Goal: Task Accomplishment & Management: Use online tool/utility

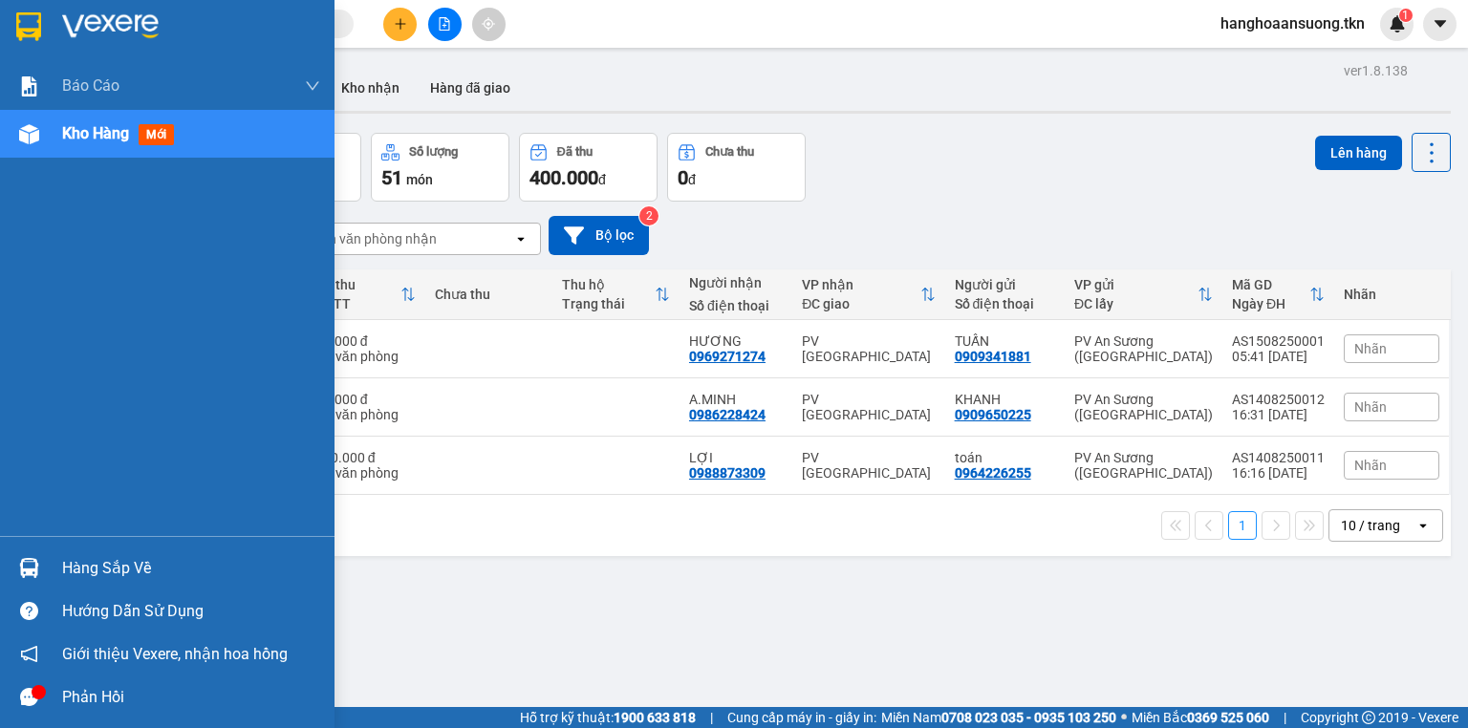
click at [21, 29] on img at bounding box center [28, 26] width 25 height 29
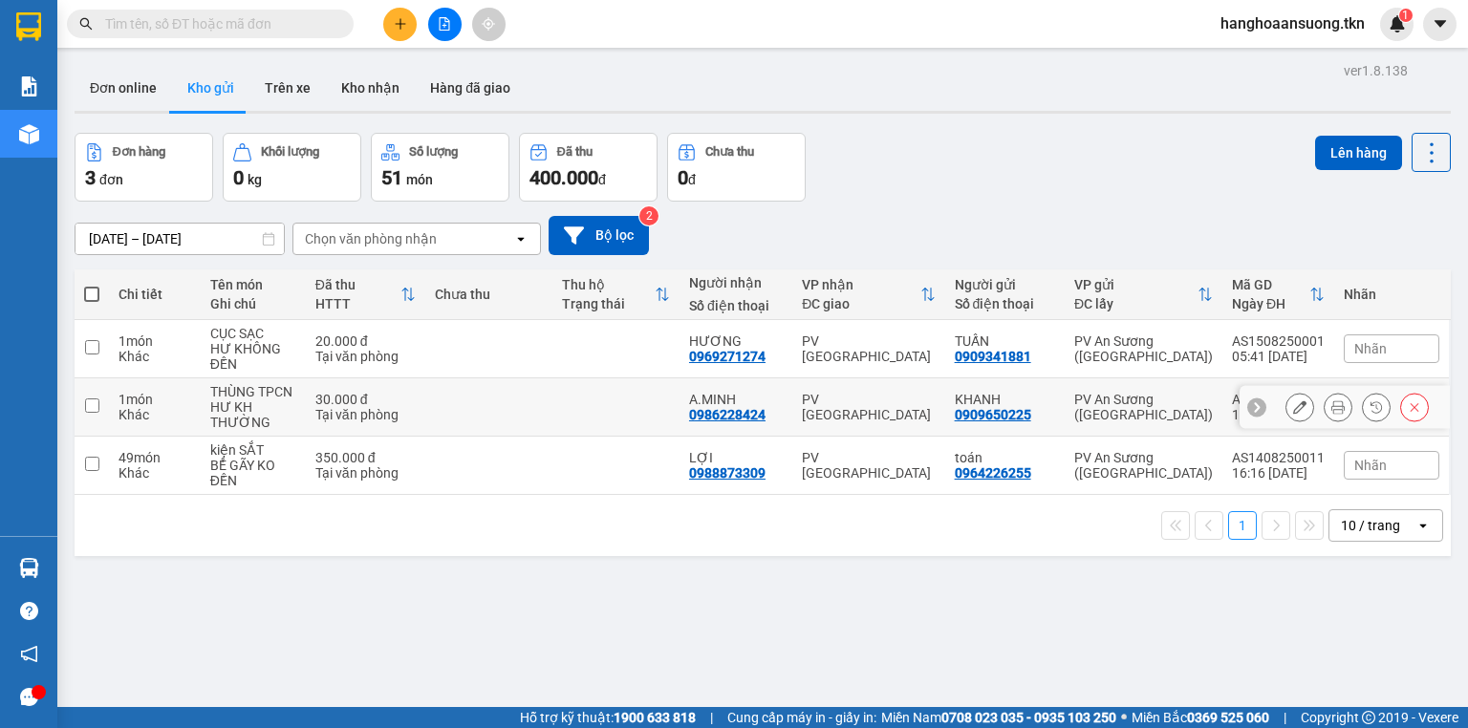
click at [895, 405] on div "PV Tây Ninh" at bounding box center [868, 407] width 133 height 31
checkbox input "true"
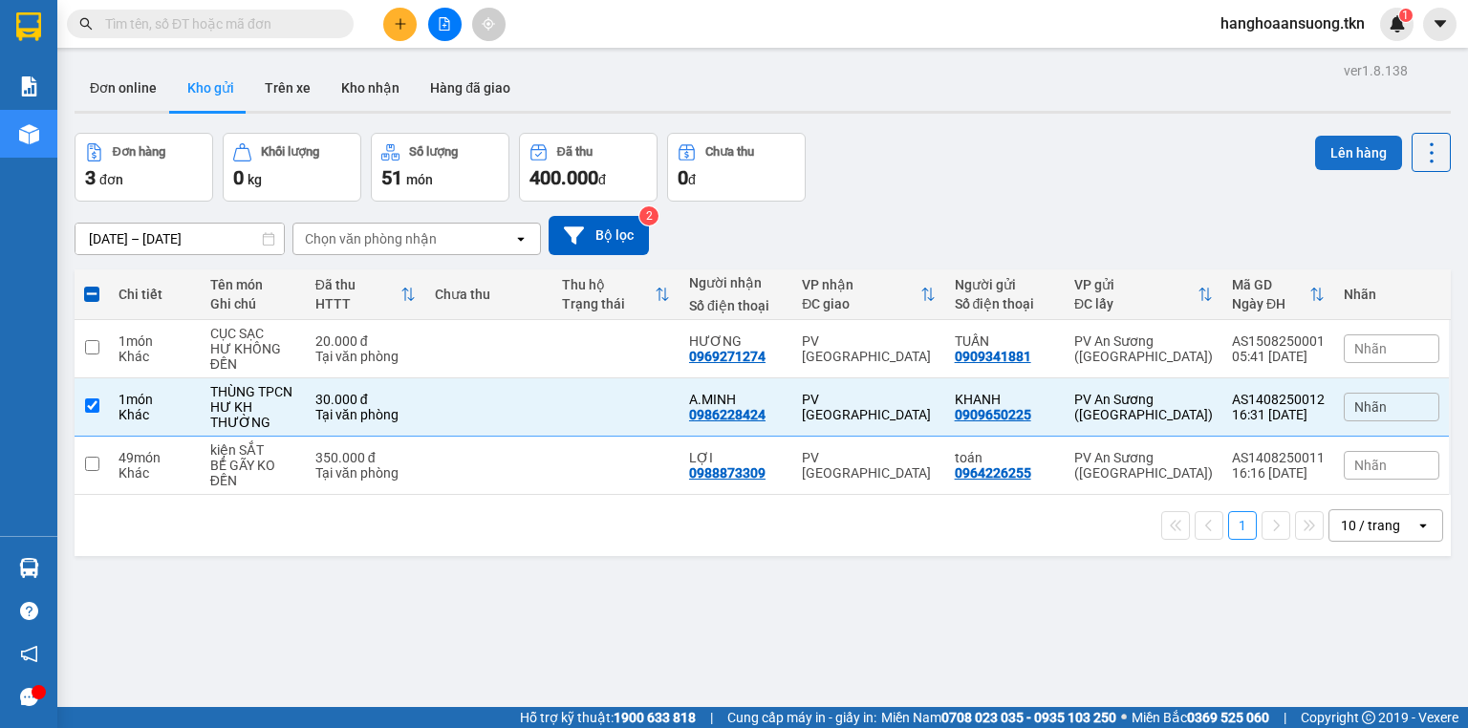
click at [1345, 139] on button "Lên hàng" at bounding box center [1358, 153] width 87 height 34
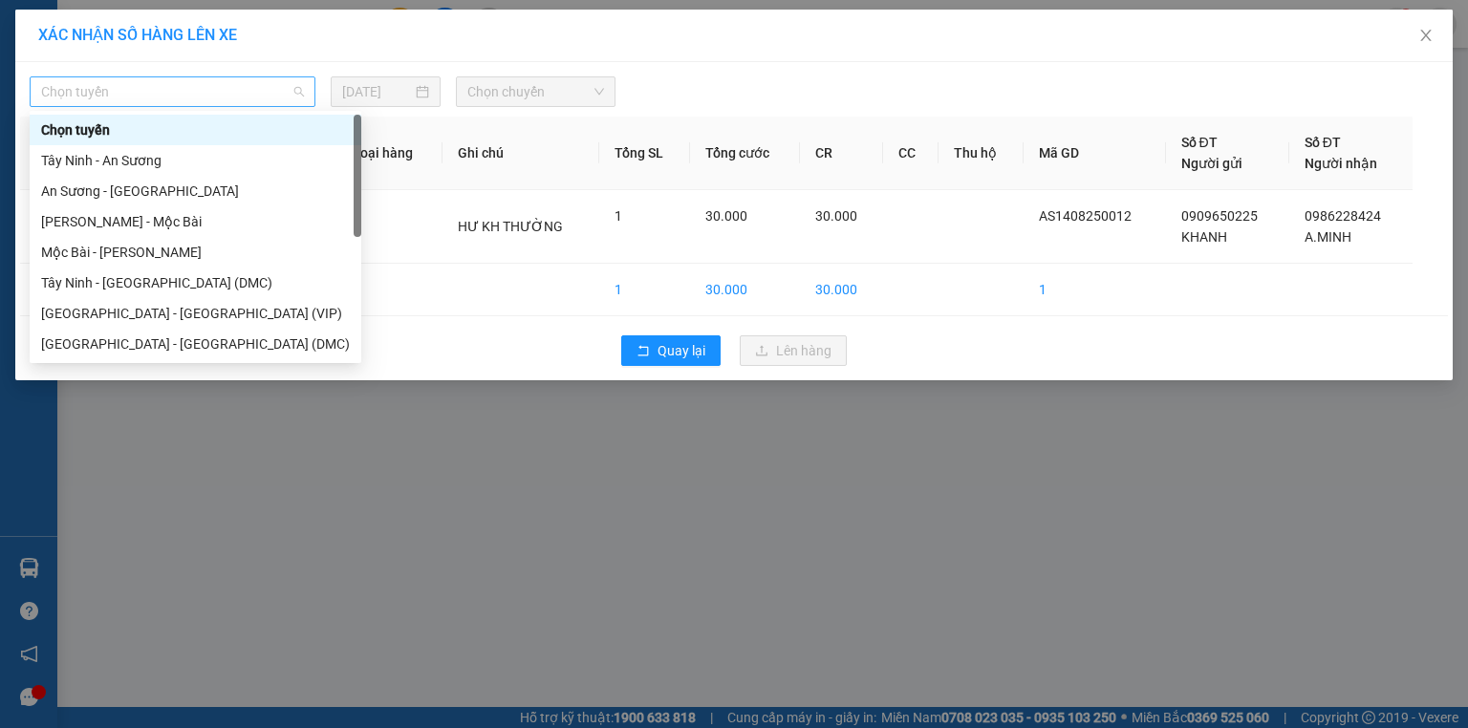
click at [157, 91] on span "Chọn tuyến" at bounding box center [172, 91] width 263 height 29
click at [187, 309] on div "Sài Gòn - Tây Ninh (VIP)" at bounding box center [195, 313] width 309 height 21
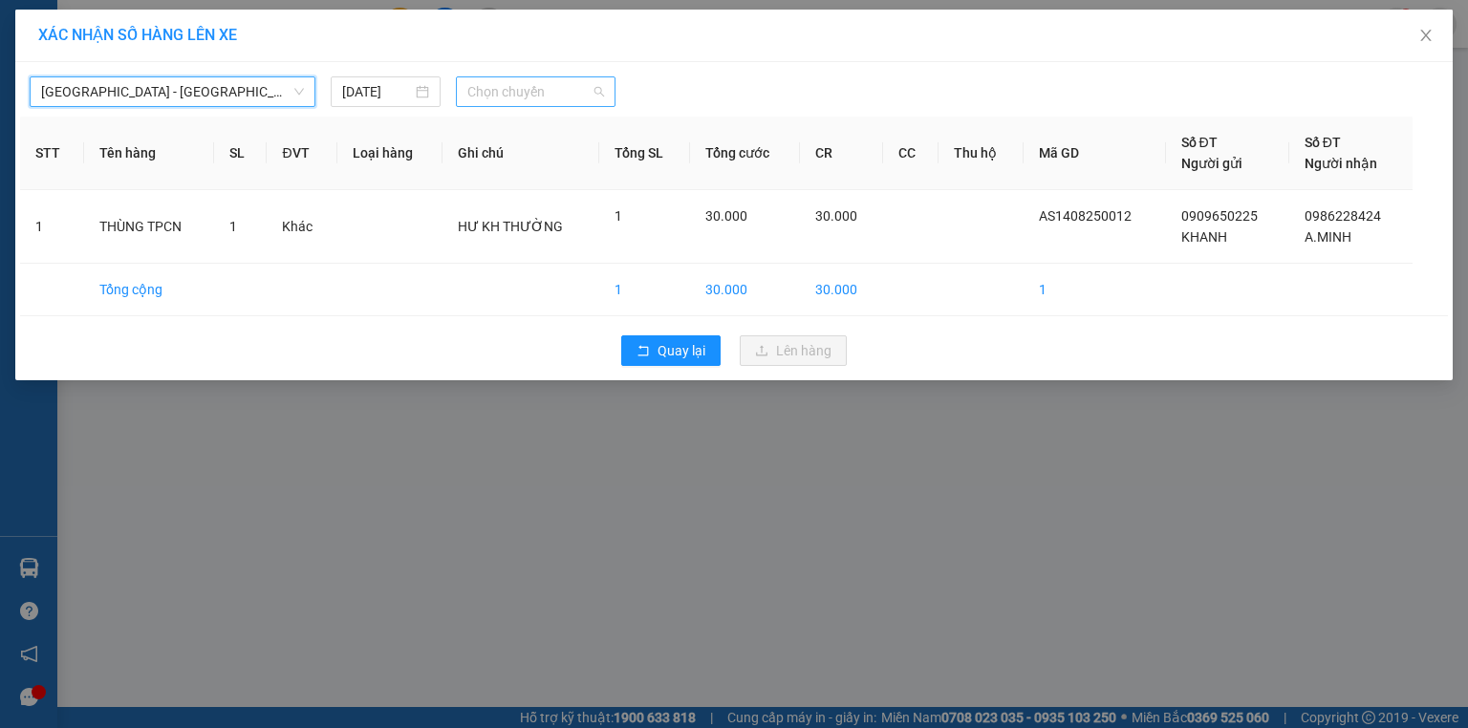
click at [527, 87] on span "Chọn chuyến" at bounding box center [536, 91] width 138 height 29
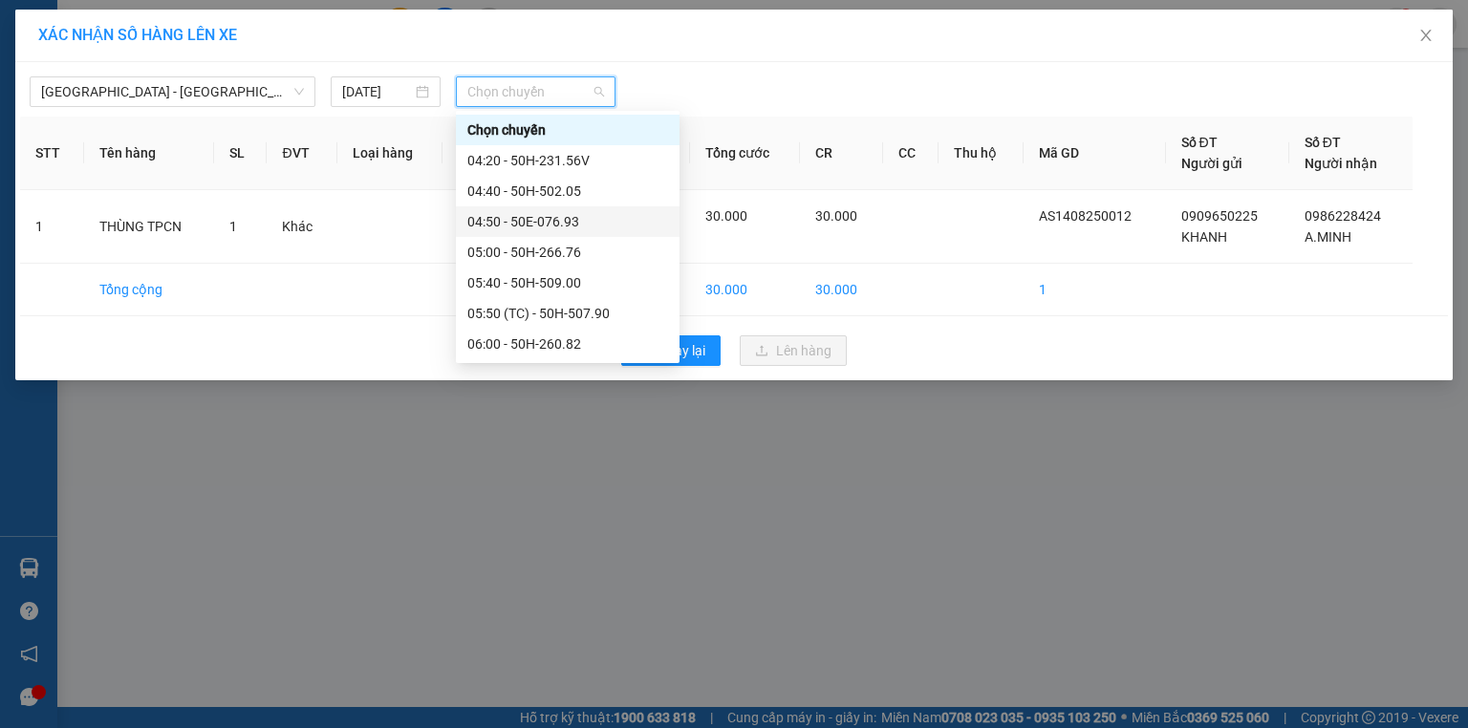
click at [585, 219] on div "04:50 - 50E-076.93" at bounding box center [567, 221] width 201 height 21
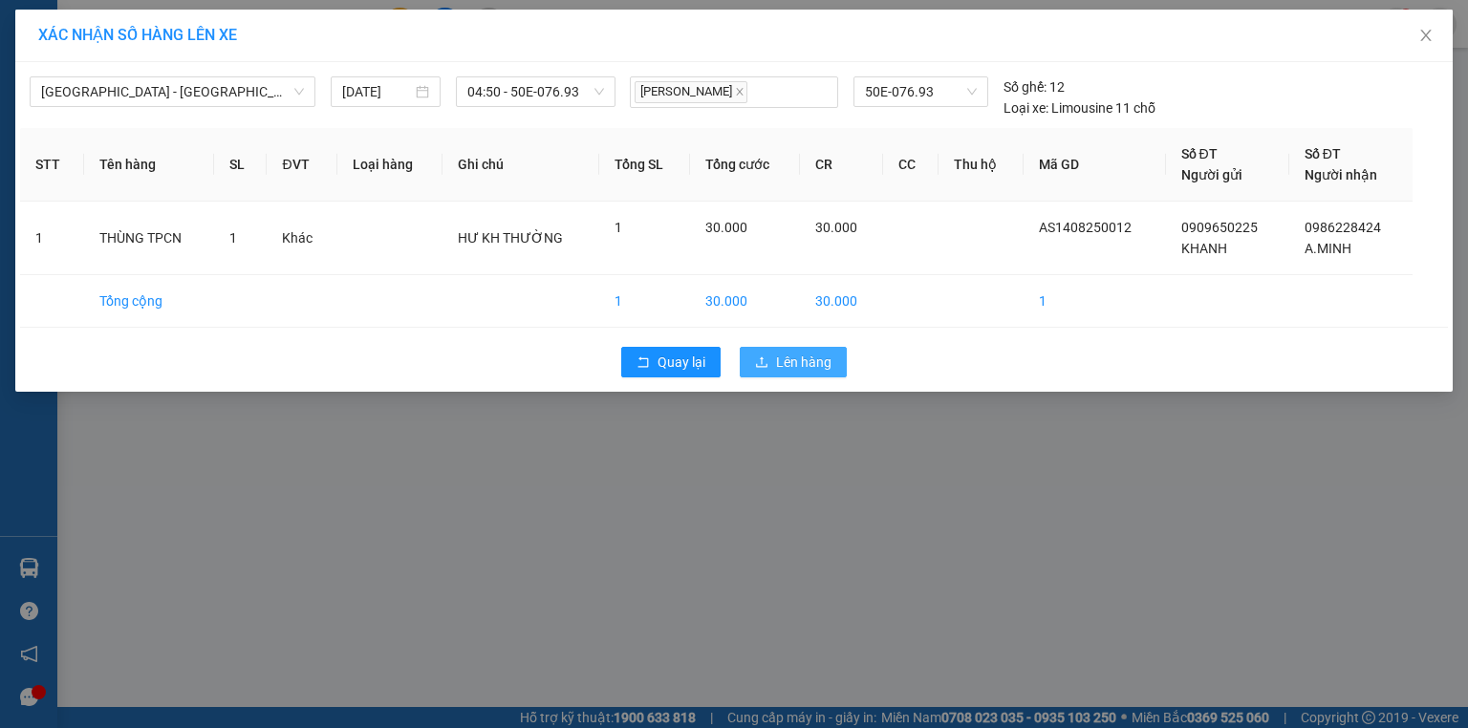
click at [793, 355] on span "Lên hàng" at bounding box center [803, 362] width 55 height 21
